Goal: Navigation & Orientation: Find specific page/section

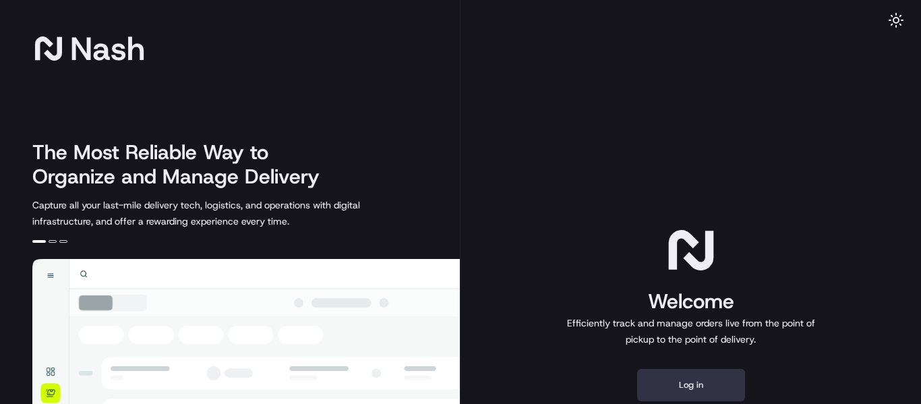
click at [700, 379] on button "Log in" at bounding box center [691, 385] width 108 height 32
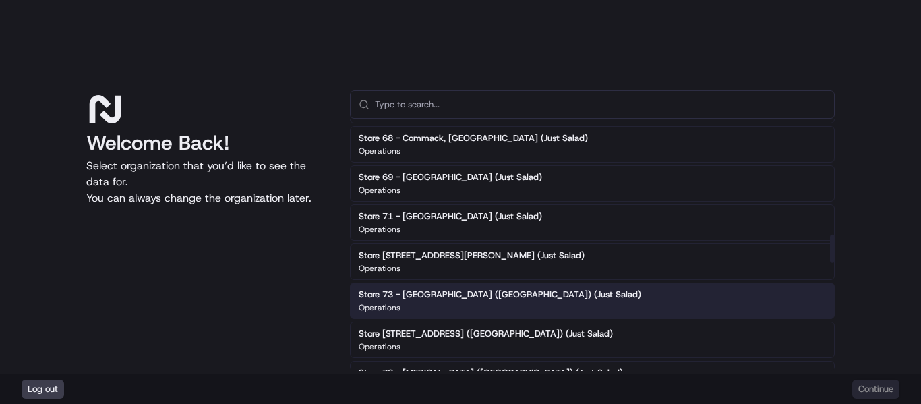
scroll to position [1011, 0]
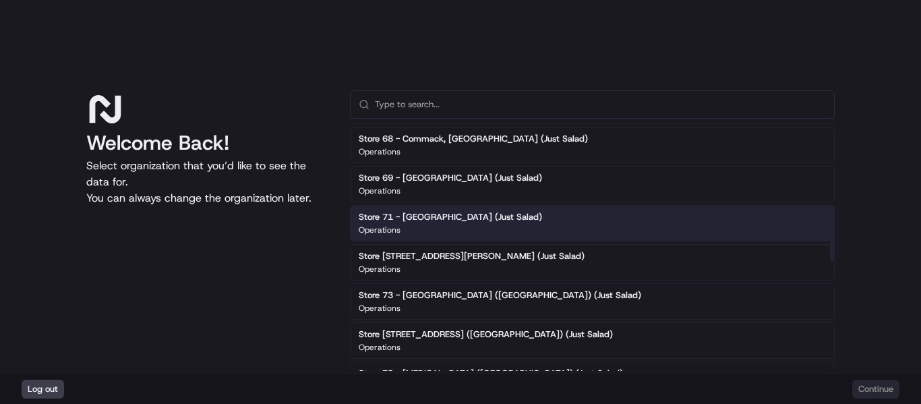
type input "w"
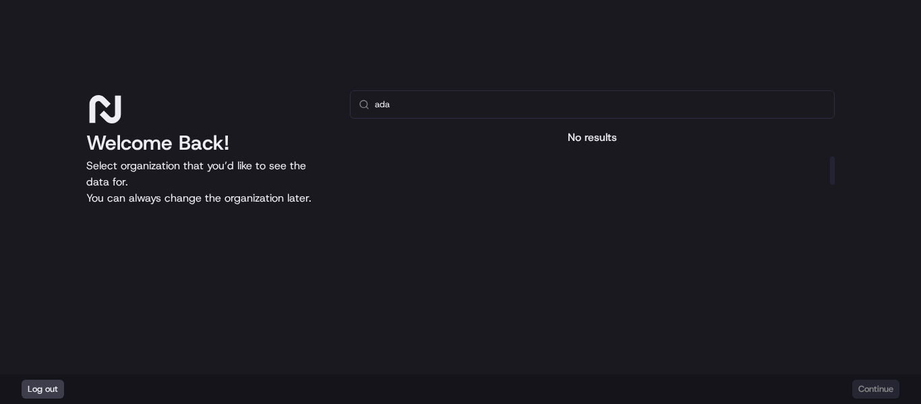
scroll to position [0, 0]
type input "a"
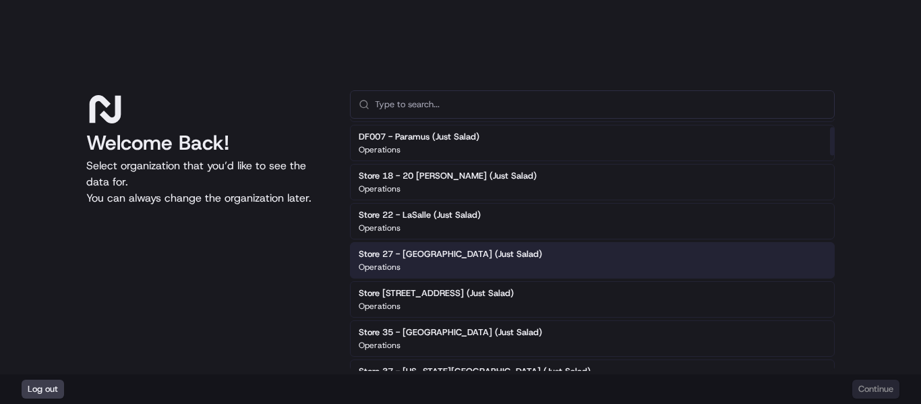
scroll to position [67, 0]
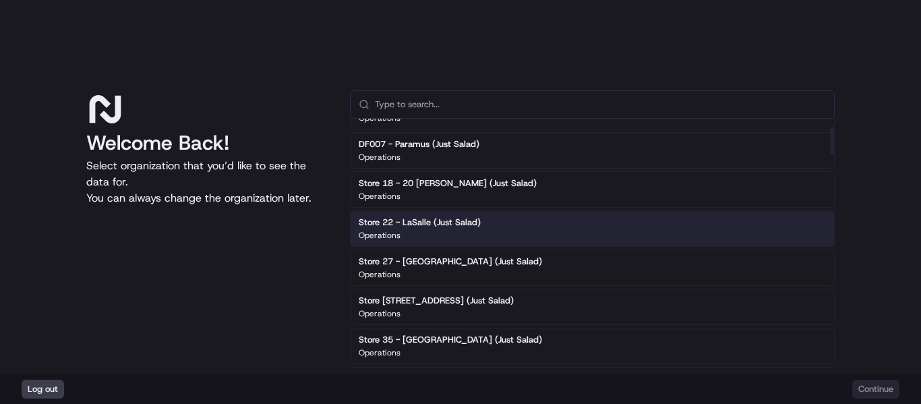
click at [516, 229] on div "Store 22 - LaSalle (Just Salad) Operations" at bounding box center [592, 228] width 485 height 36
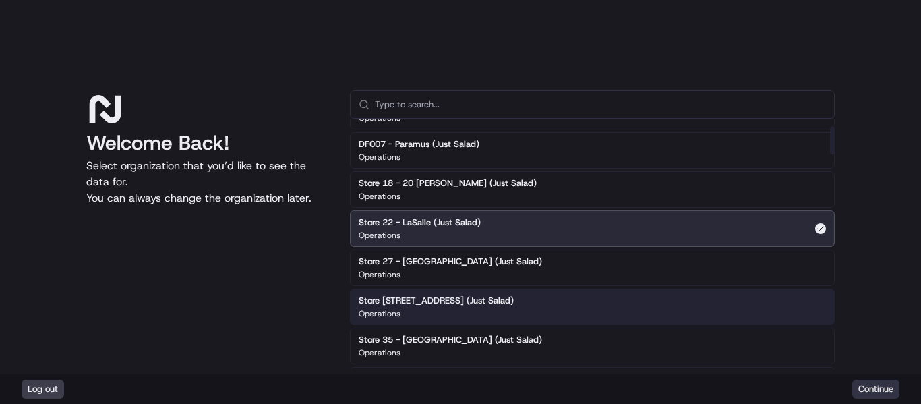
click at [877, 392] on button "Continue" at bounding box center [875, 388] width 47 height 19
